Goal: Task Accomplishment & Management: Use online tool/utility

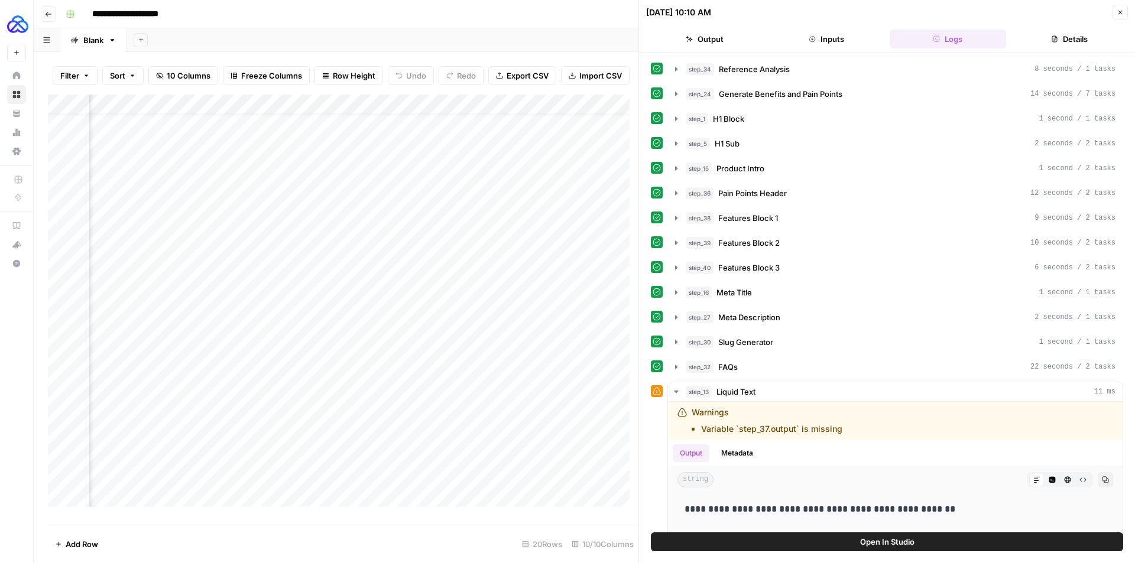
scroll to position [541, 0]
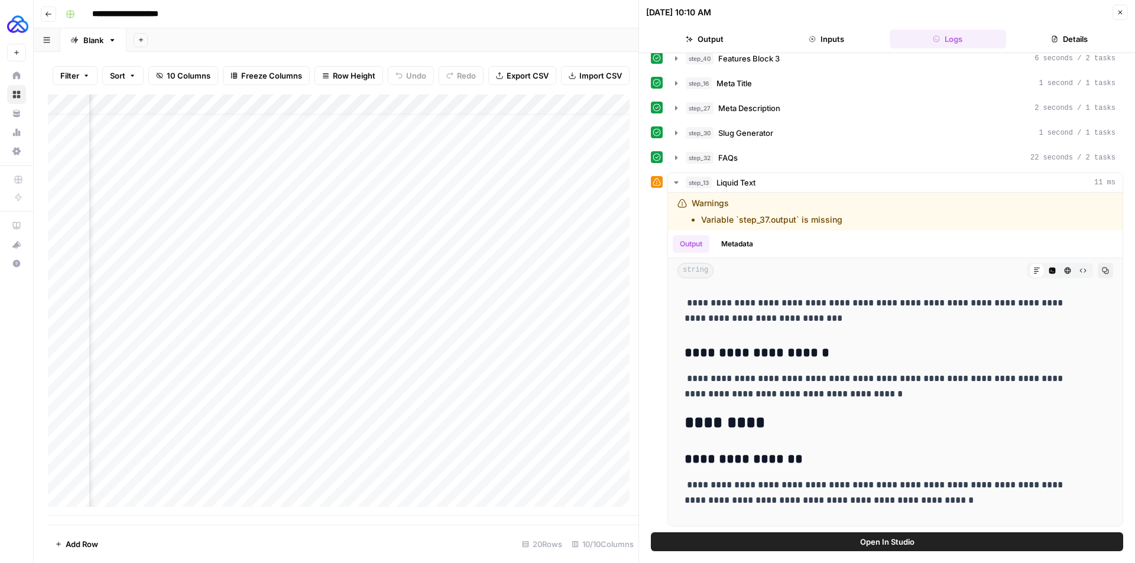
click at [1121, 7] on button "Close" at bounding box center [1120, 12] width 15 height 15
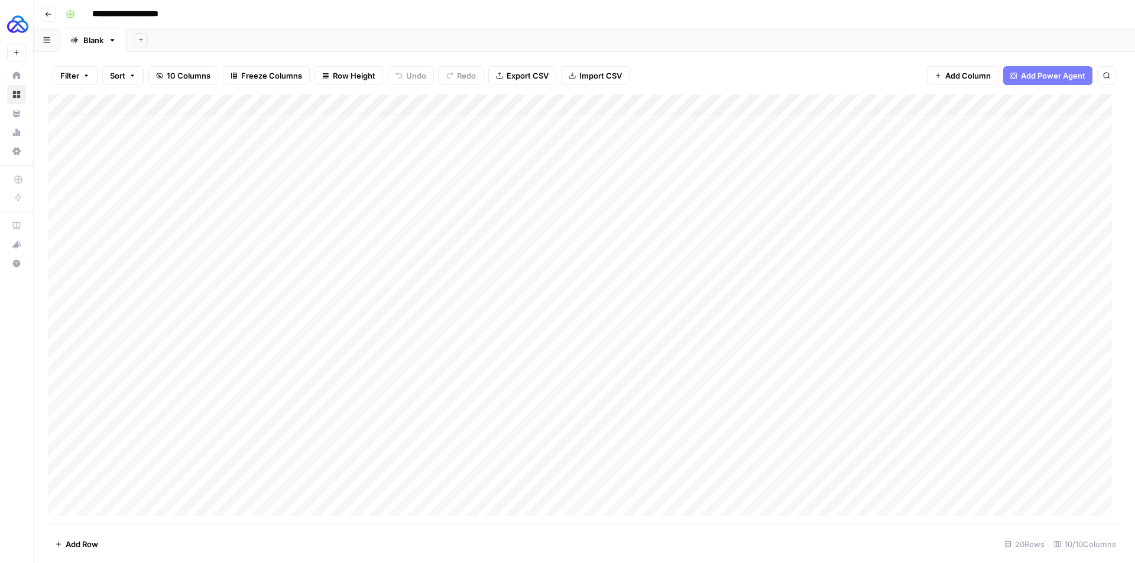
scroll to position [20, 0]
click at [150, 504] on div "Add Column" at bounding box center [584, 310] width 1073 height 430
type textarea "**********"
click at [393, 310] on div "Add Column" at bounding box center [584, 310] width 1073 height 430
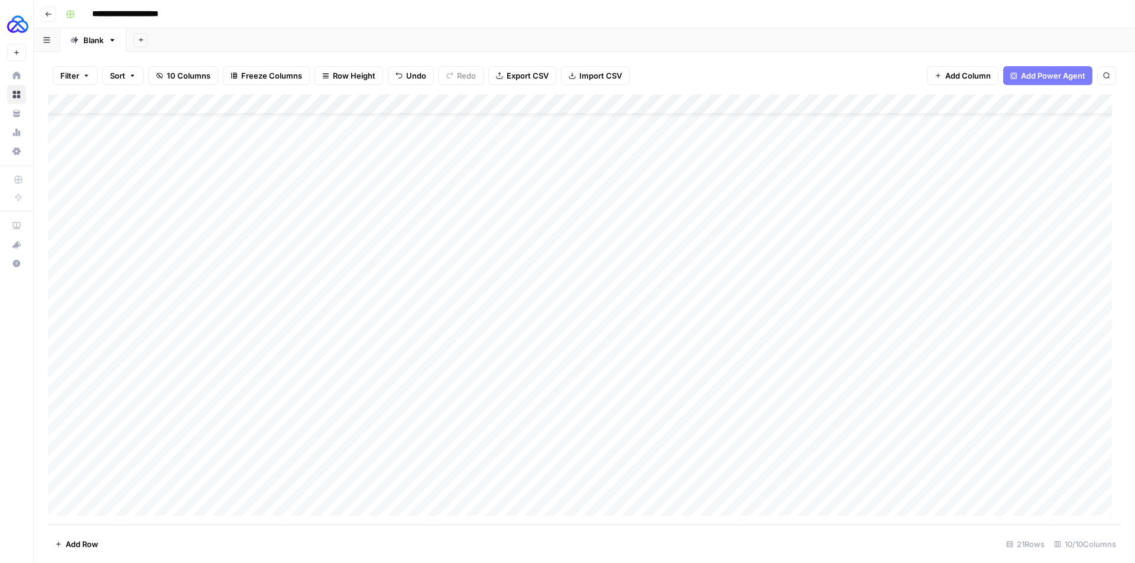
click at [378, 481] on div "Add Column" at bounding box center [584, 310] width 1073 height 430
click at [481, 470] on div "Add Column" at bounding box center [584, 310] width 1073 height 430
drag, startPoint x: 650, startPoint y: 475, endPoint x: 650, endPoint y: 482, distance: 6.5
click at [650, 482] on div "Add Column" at bounding box center [584, 310] width 1073 height 430
click at [747, 468] on div "Add Column" at bounding box center [584, 310] width 1073 height 430
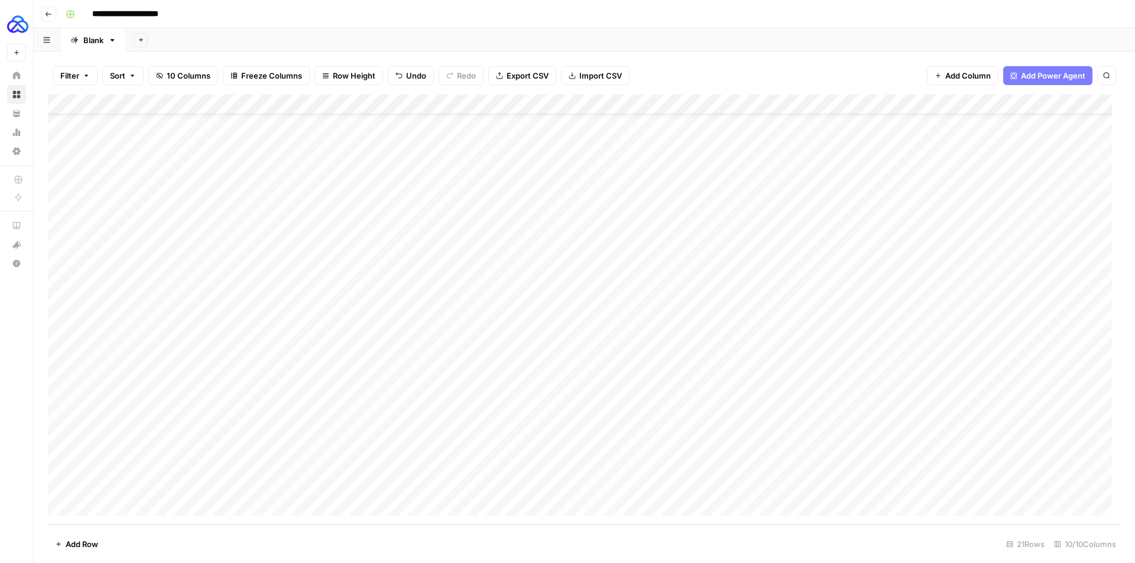
click at [745, 488] on div "Add Column" at bounding box center [584, 310] width 1073 height 430
click at [728, 304] on div "Add Column" at bounding box center [584, 310] width 1073 height 430
click at [708, 482] on div "Add Column" at bounding box center [584, 310] width 1073 height 430
click at [758, 469] on div "Add Column" at bounding box center [584, 310] width 1073 height 430
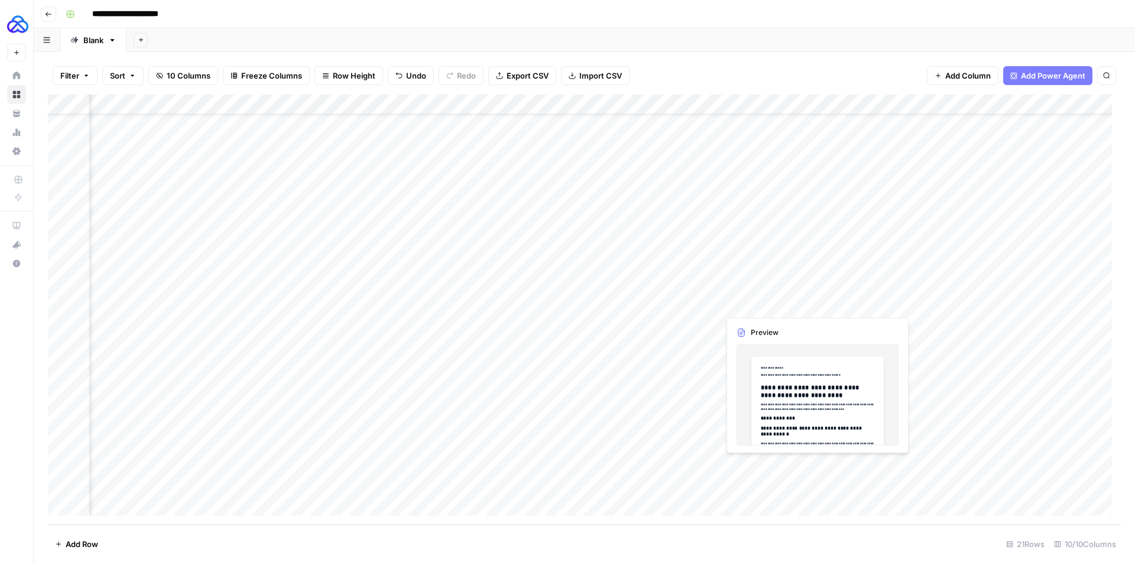
click at [758, 469] on div "Add Column" at bounding box center [584, 310] width 1073 height 430
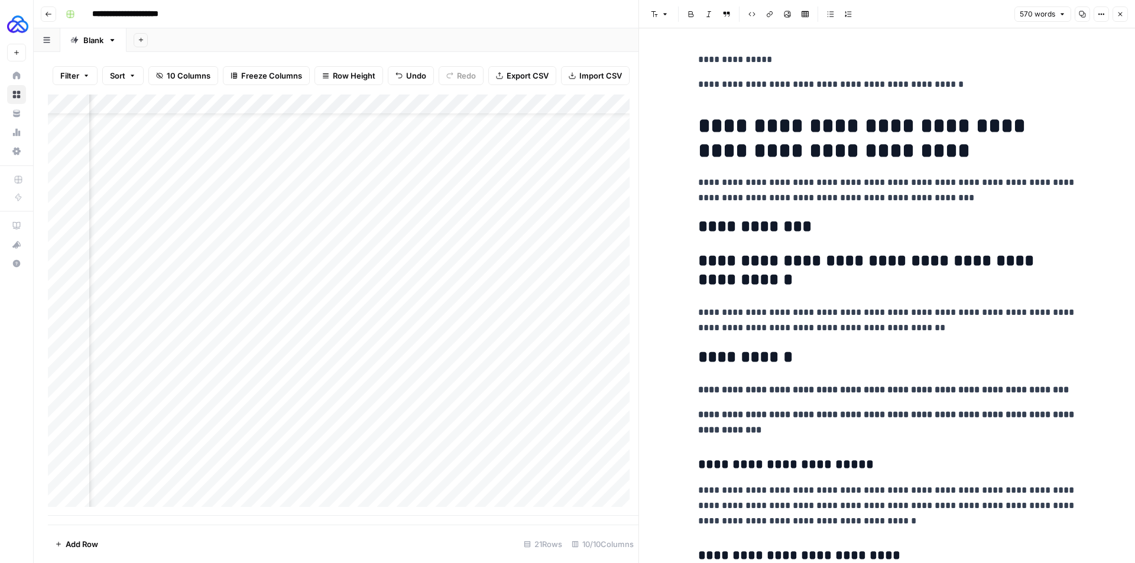
click at [1121, 14] on icon "button" at bounding box center [1120, 14] width 7 height 7
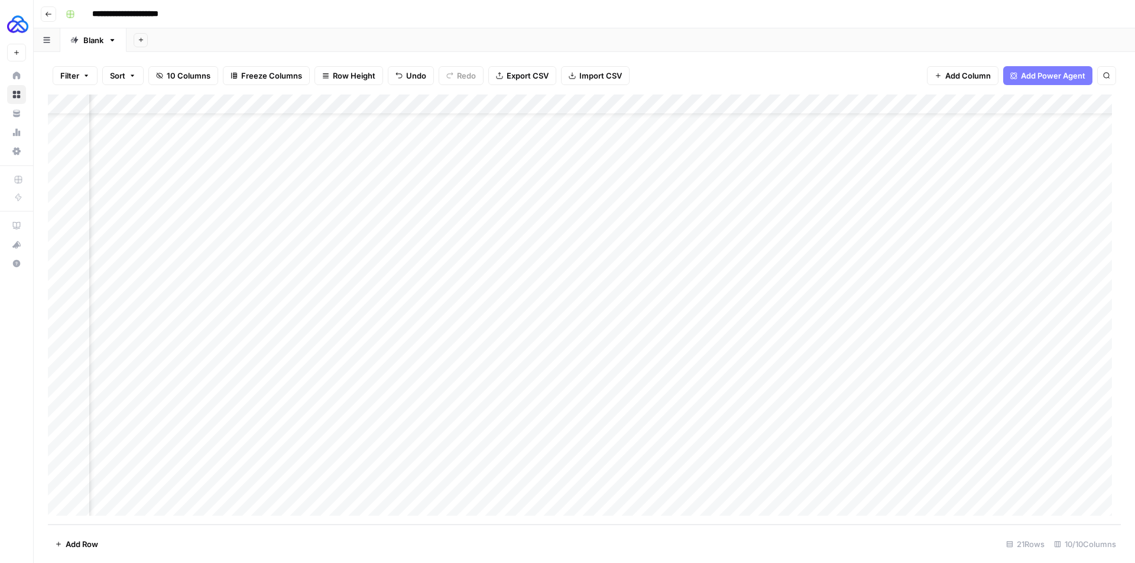
click at [751, 485] on div "Add Column" at bounding box center [584, 310] width 1073 height 430
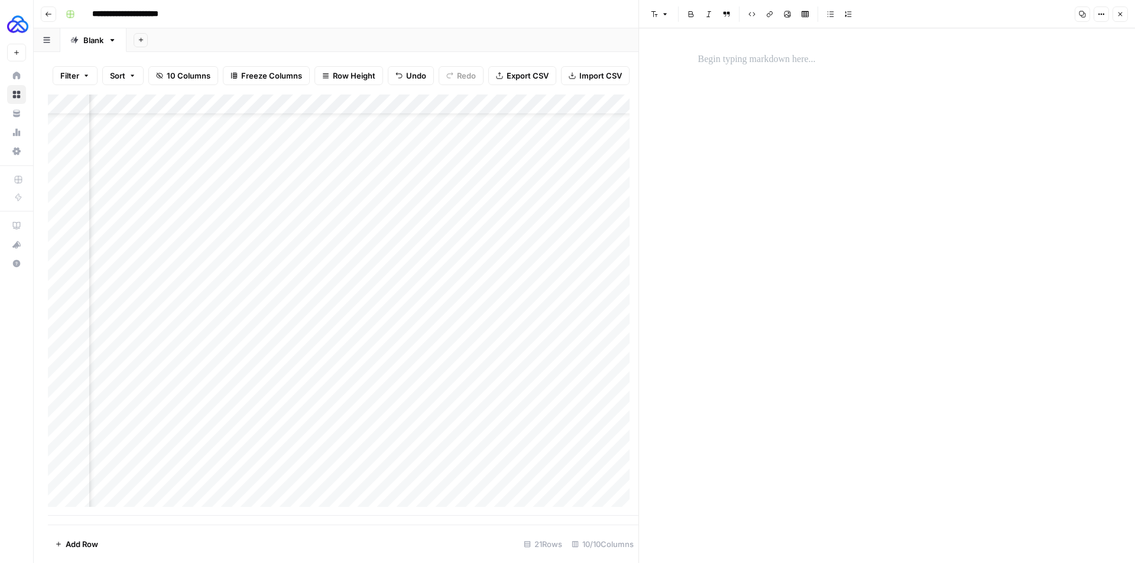
click at [1119, 15] on icon "button" at bounding box center [1120, 14] width 4 height 4
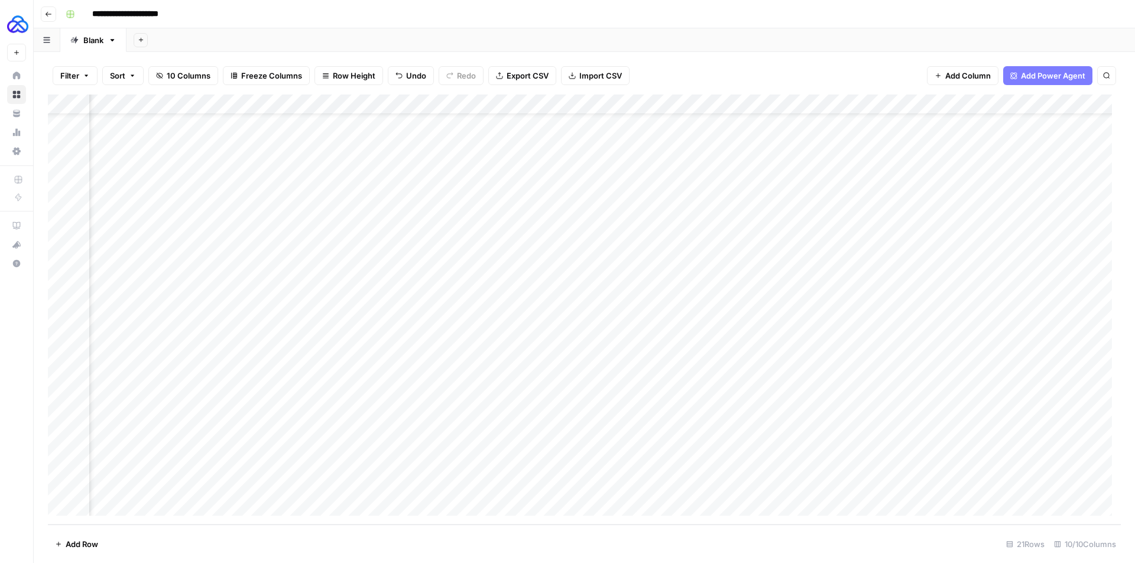
click at [815, 103] on div "Add Column" at bounding box center [584, 310] width 1073 height 430
click at [770, 60] on div "Filter Sort 10 Columns Freeze Columns Row Height Undo Redo Export CSV Import CS…" at bounding box center [584, 76] width 1073 height 38
click at [633, 101] on div "Add Column" at bounding box center [584, 310] width 1073 height 430
click at [614, 205] on span "Configure Inputs" at bounding box center [628, 204] width 103 height 12
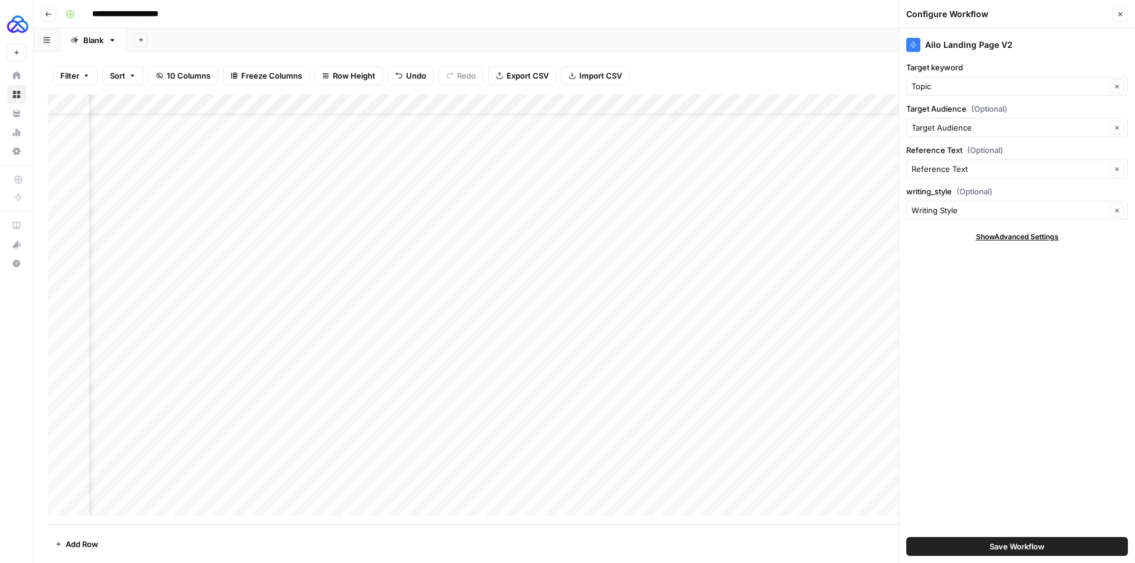
click at [1118, 18] on button "Close" at bounding box center [1120, 14] width 15 height 15
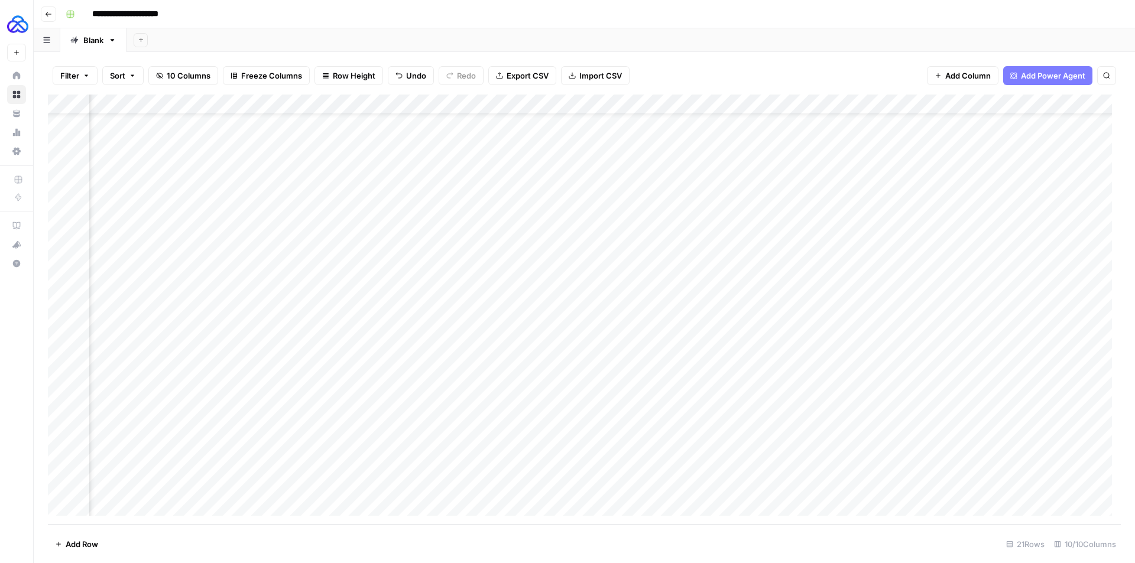
scroll to position [40, 277]
click at [719, 485] on div "Add Column" at bounding box center [584, 310] width 1073 height 430
click at [742, 487] on div "Add Column" at bounding box center [584, 310] width 1073 height 430
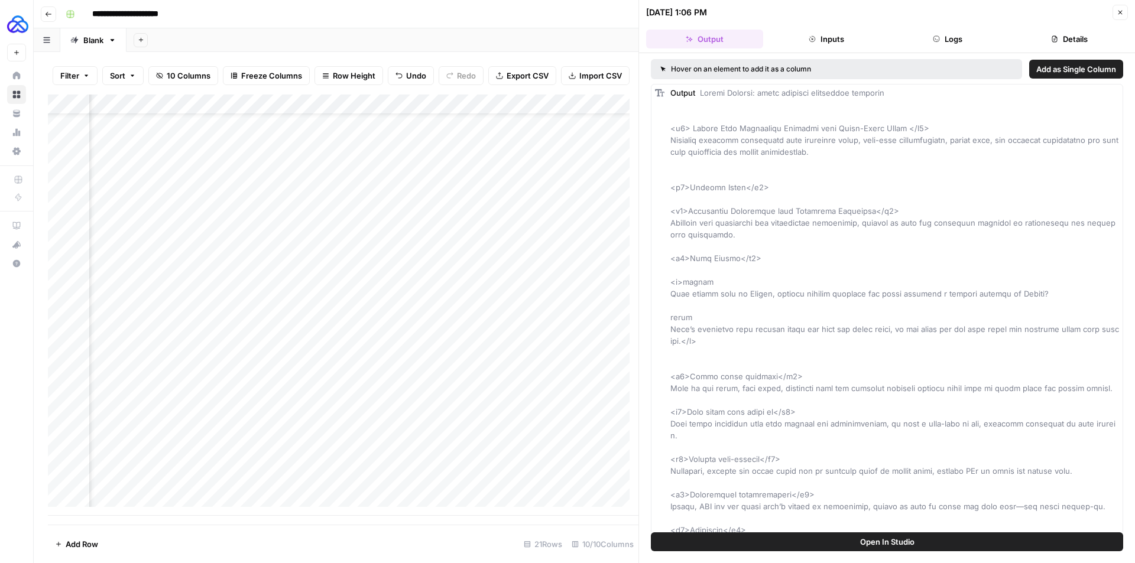
click at [953, 33] on button "Logs" at bounding box center [948, 39] width 117 height 19
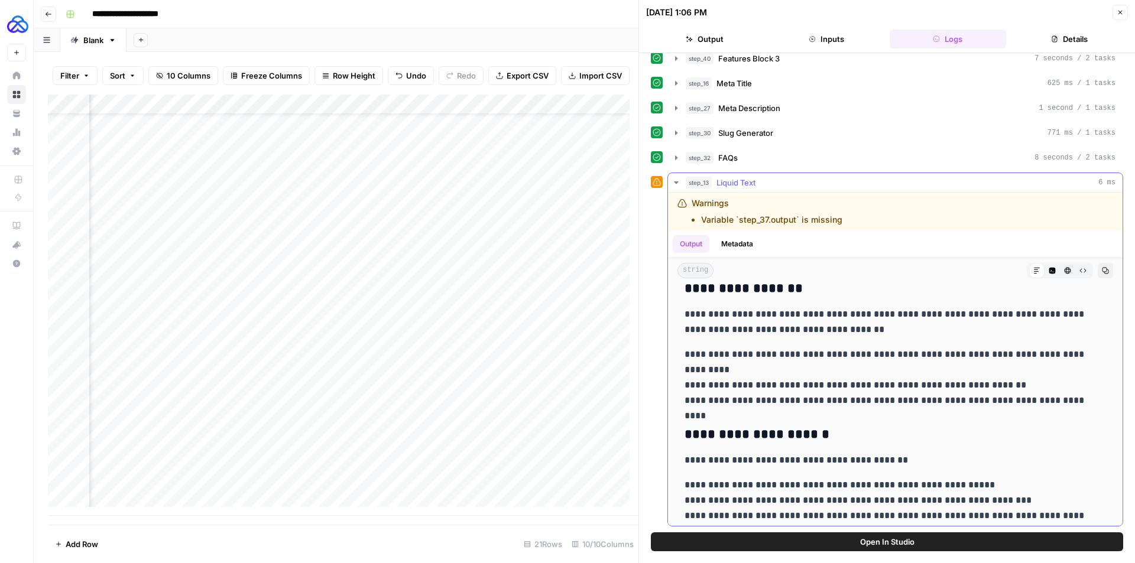
scroll to position [1323, 0]
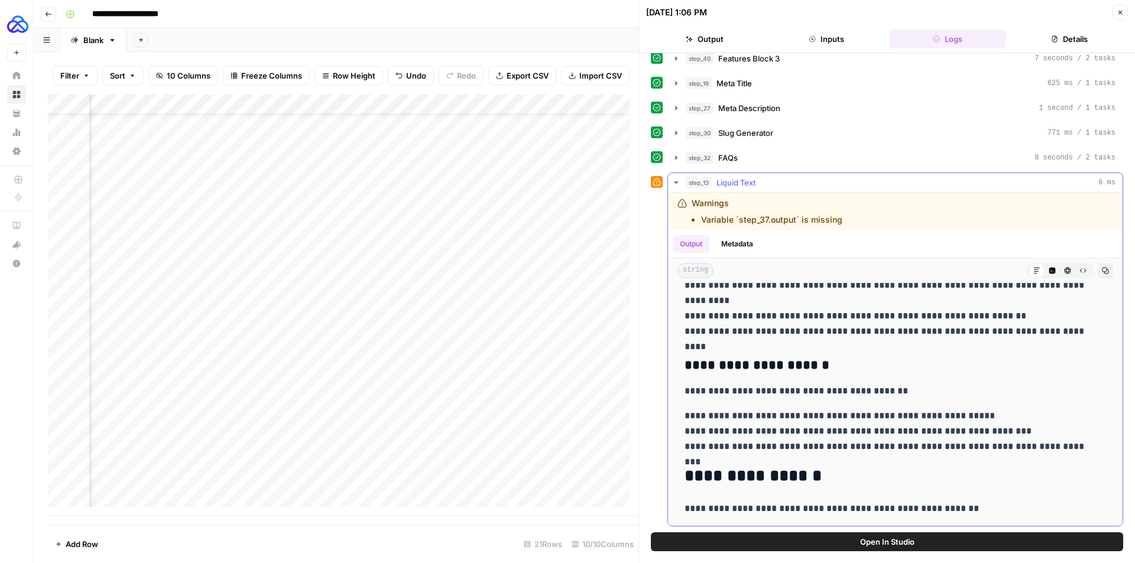
drag, startPoint x: 685, startPoint y: 297, endPoint x: 990, endPoint y: 501, distance: 366.4
copy div "**********"
